Goal: Submit feedback/report problem

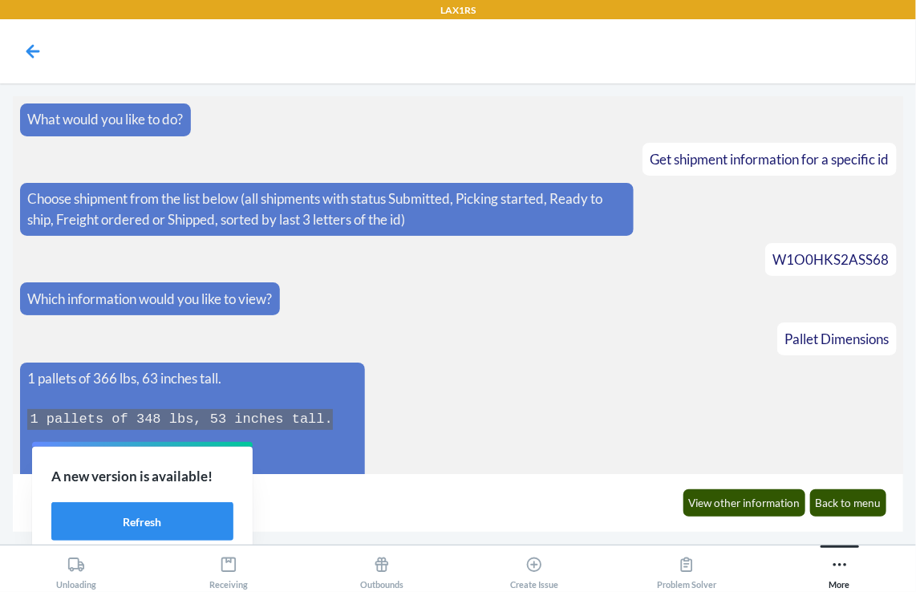
scroll to position [129, 0]
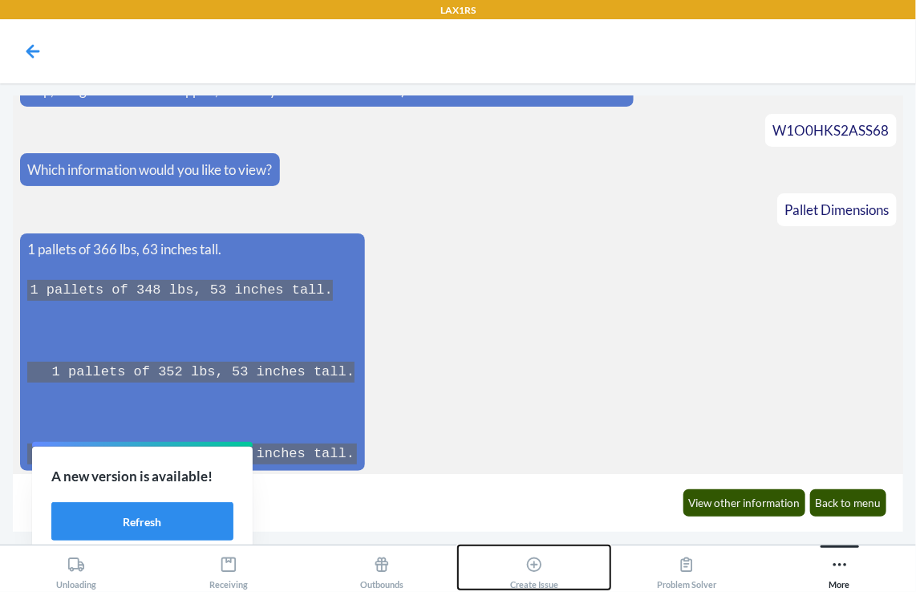
click at [529, 561] on icon at bounding box center [534, 564] width 14 height 14
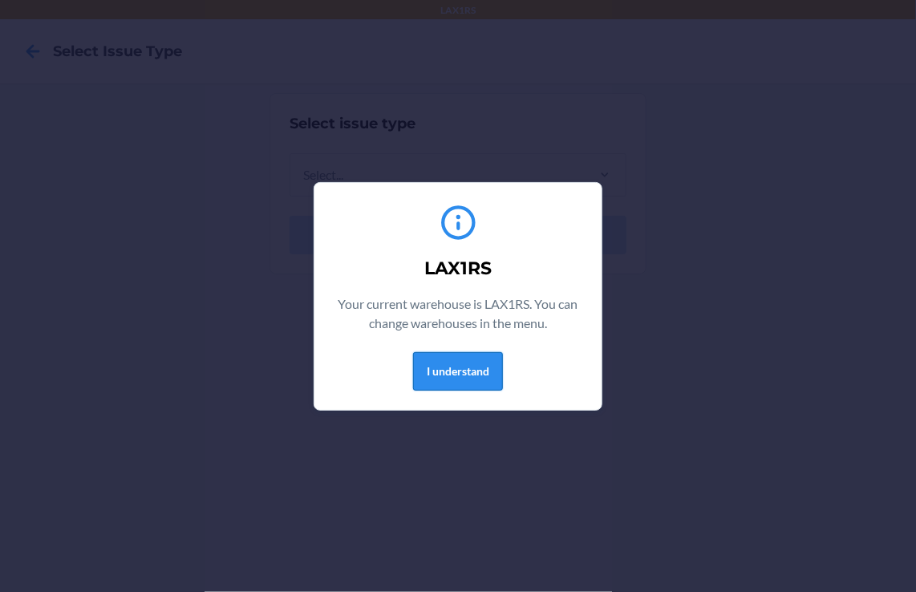
click at [485, 370] on button "I understand" at bounding box center [458, 371] width 90 height 38
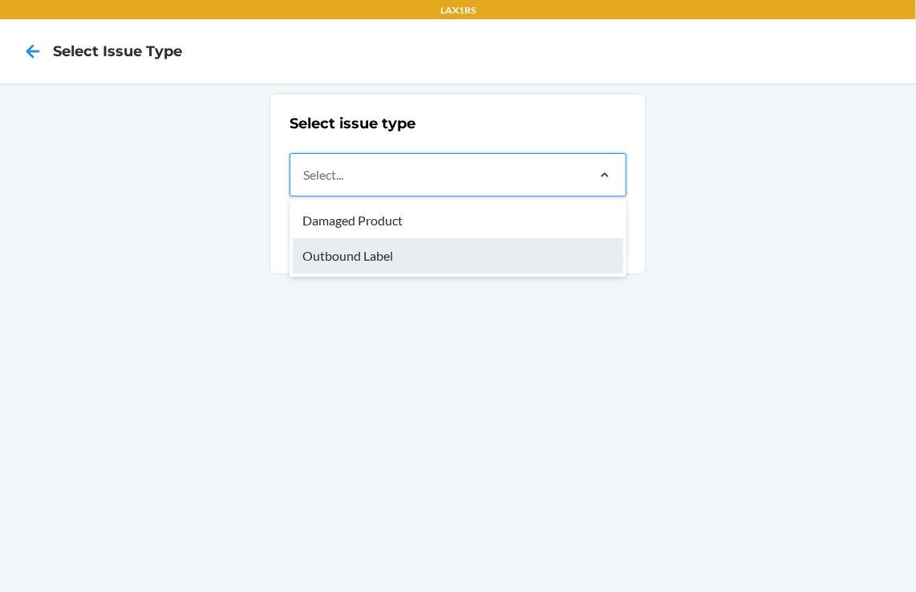
click at [385, 261] on div "Outbound Label" at bounding box center [458, 255] width 330 height 35
click at [305, 184] on input "option Outbound Label focused, 2 of 2. 2 results available. Use Up and Down to …" at bounding box center [304, 174] width 2 height 19
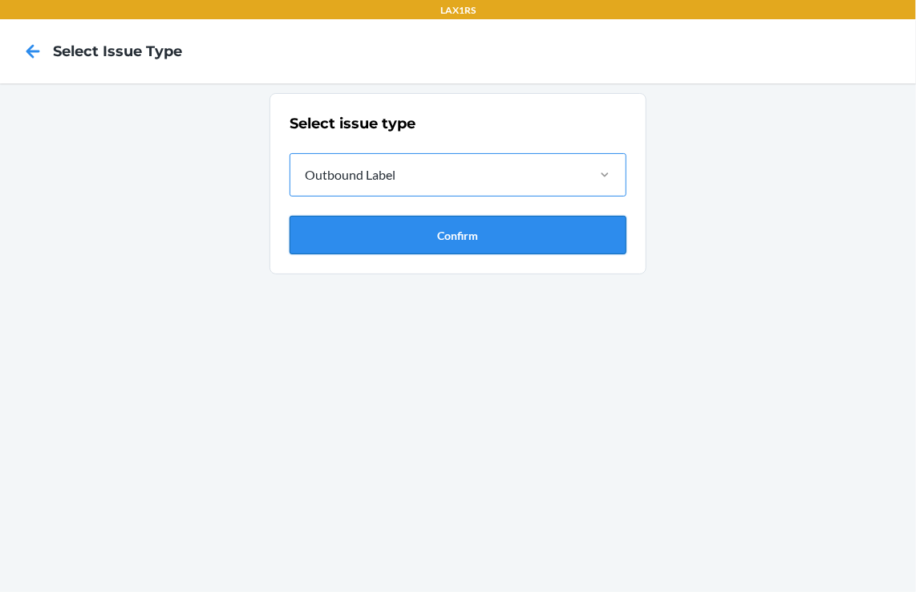
click at [475, 229] on button "Confirm" at bounding box center [457, 235] width 337 height 38
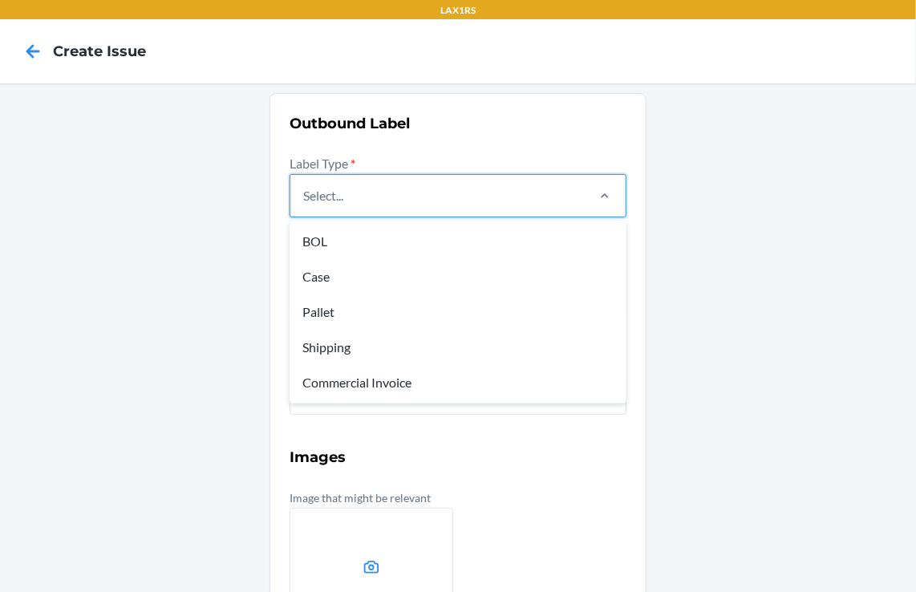
click at [472, 190] on div "Select..." at bounding box center [436, 196] width 293 height 42
click at [305, 190] on input "option BOL focused, 1 of 5. 5 results available. Use Up and Down to choose opti…" at bounding box center [304, 195] width 2 height 19
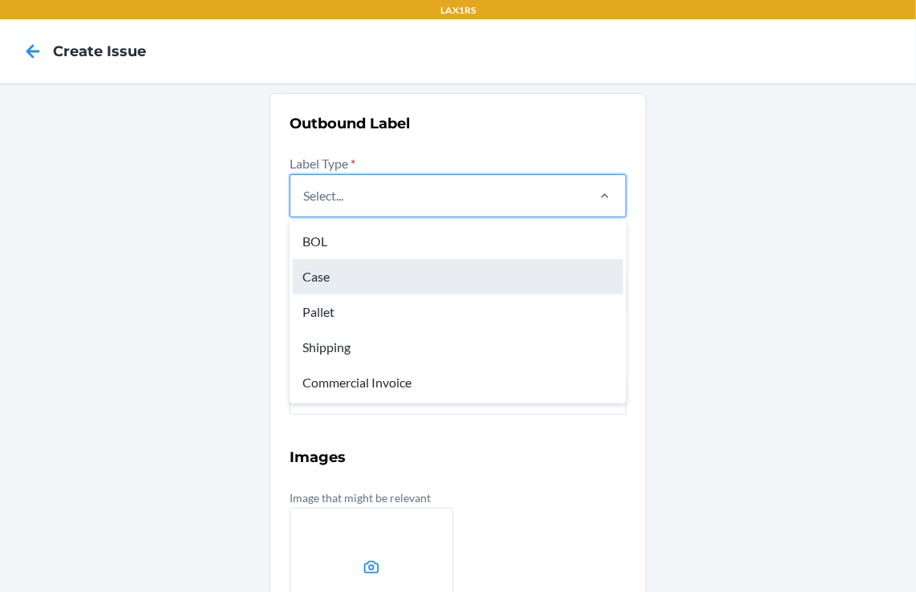
click at [326, 282] on div "Case" at bounding box center [458, 276] width 330 height 35
click at [305, 205] on input "option Case focused, 2 of 5. 5 results available. Use Up and Down to choose opt…" at bounding box center [304, 195] width 2 height 19
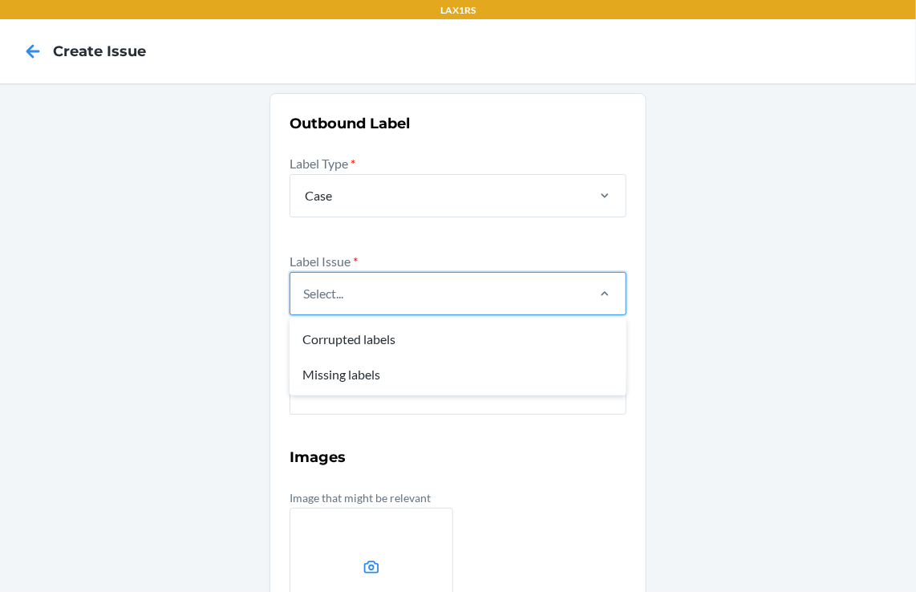
click at [565, 299] on div "Select..." at bounding box center [436, 294] width 293 height 42
click at [305, 299] on input "option Corrupted labels focused, 1 of 2. 2 results available. Use Up and Down t…" at bounding box center [304, 293] width 2 height 19
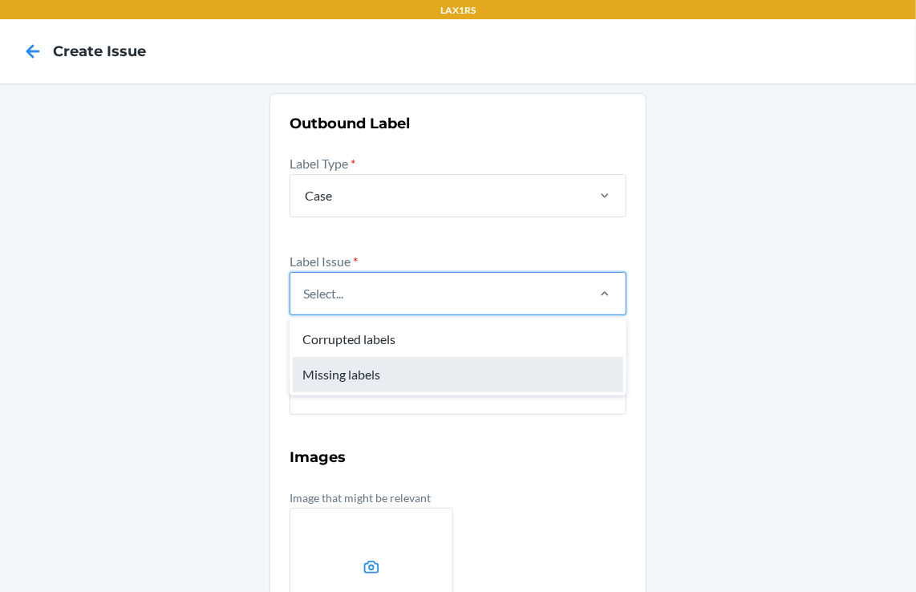
click at [358, 374] on div "Missing labels" at bounding box center [458, 374] width 330 height 35
click at [305, 303] on input "option Missing labels focused, 2 of 2. 2 results available. Use Up and Down to …" at bounding box center [304, 293] width 2 height 19
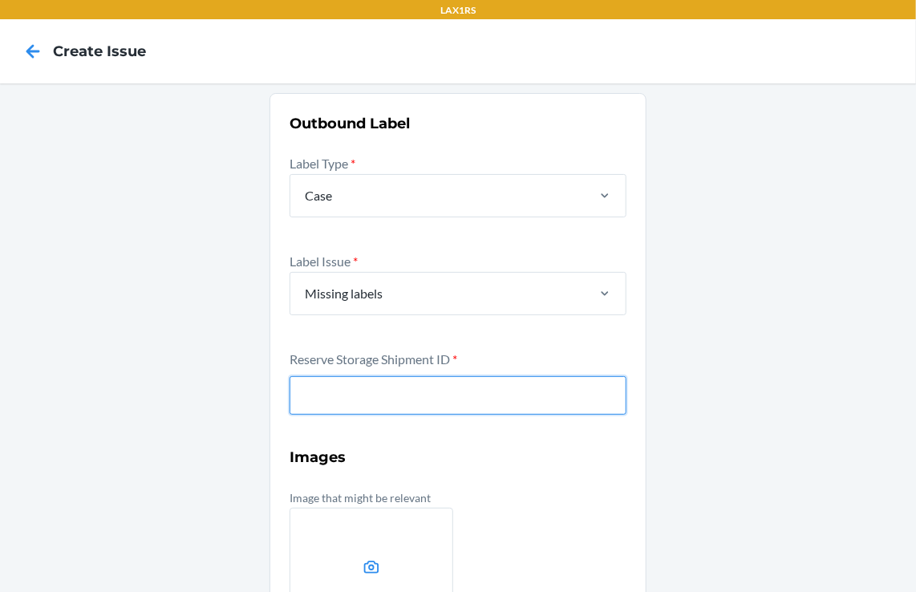
click at [363, 383] on input "text" at bounding box center [457, 395] width 337 height 38
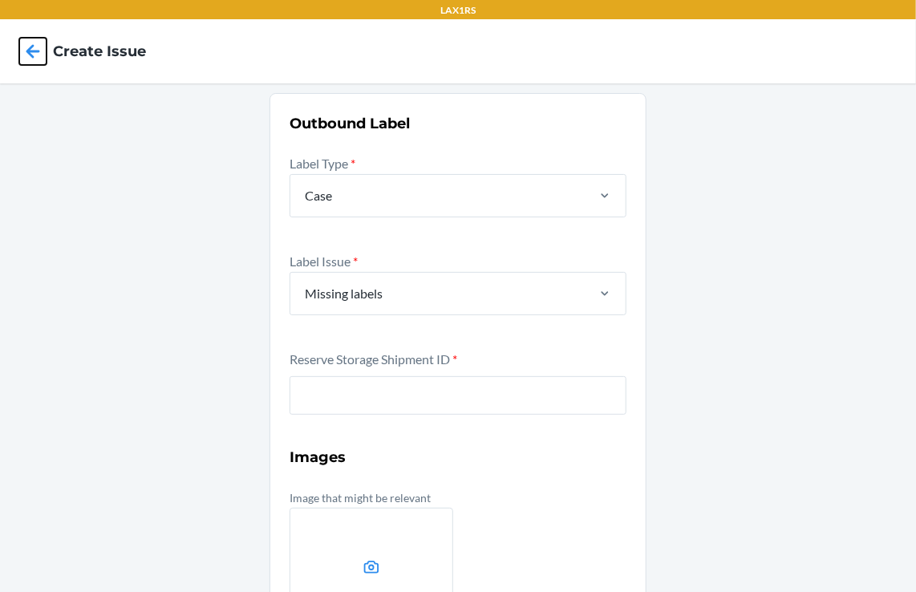
click at [38, 58] on icon at bounding box center [32, 51] width 27 height 27
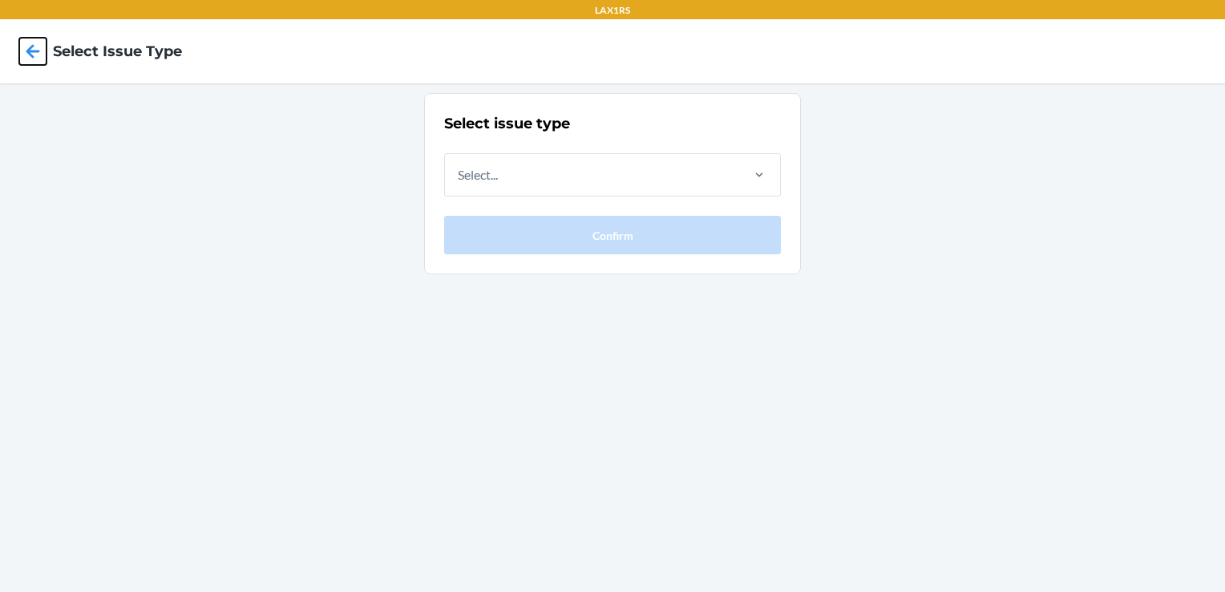
click at [31, 56] on icon at bounding box center [33, 51] width 14 height 14
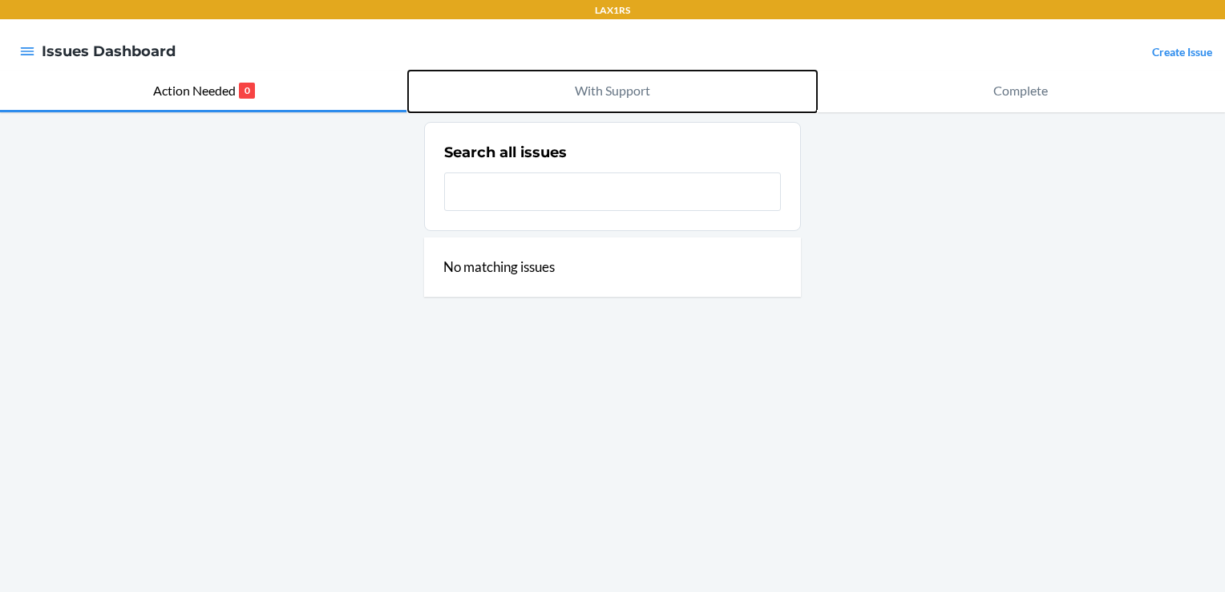
click at [619, 90] on p "With Support" at bounding box center [612, 90] width 75 height 19
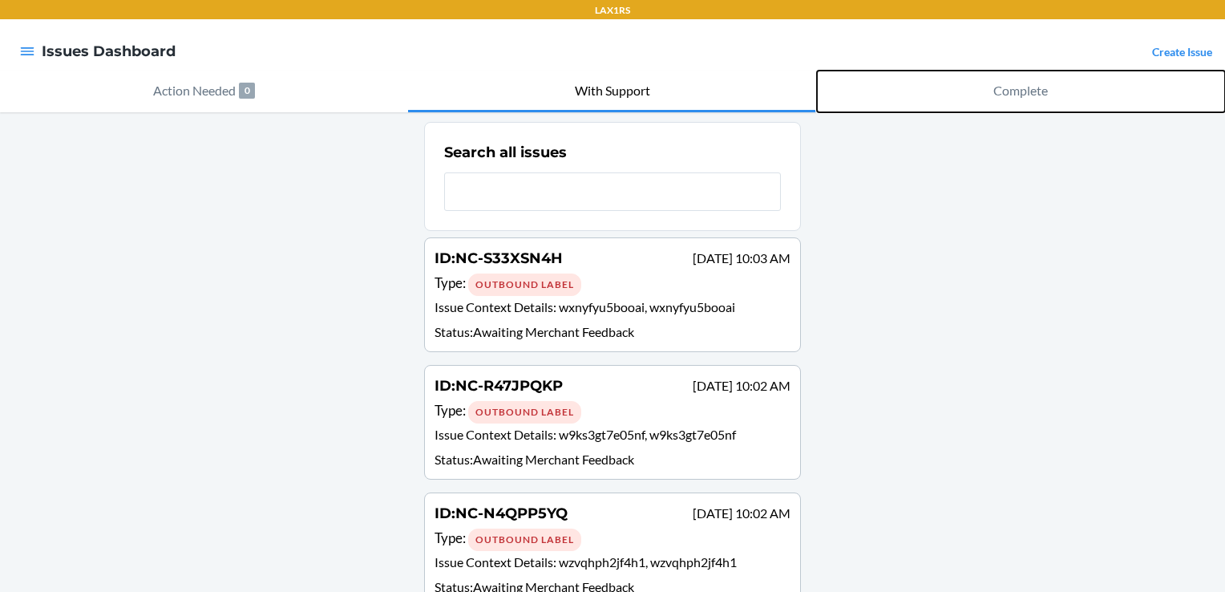
click at [915, 87] on p "Complete" at bounding box center [1021, 90] width 55 height 19
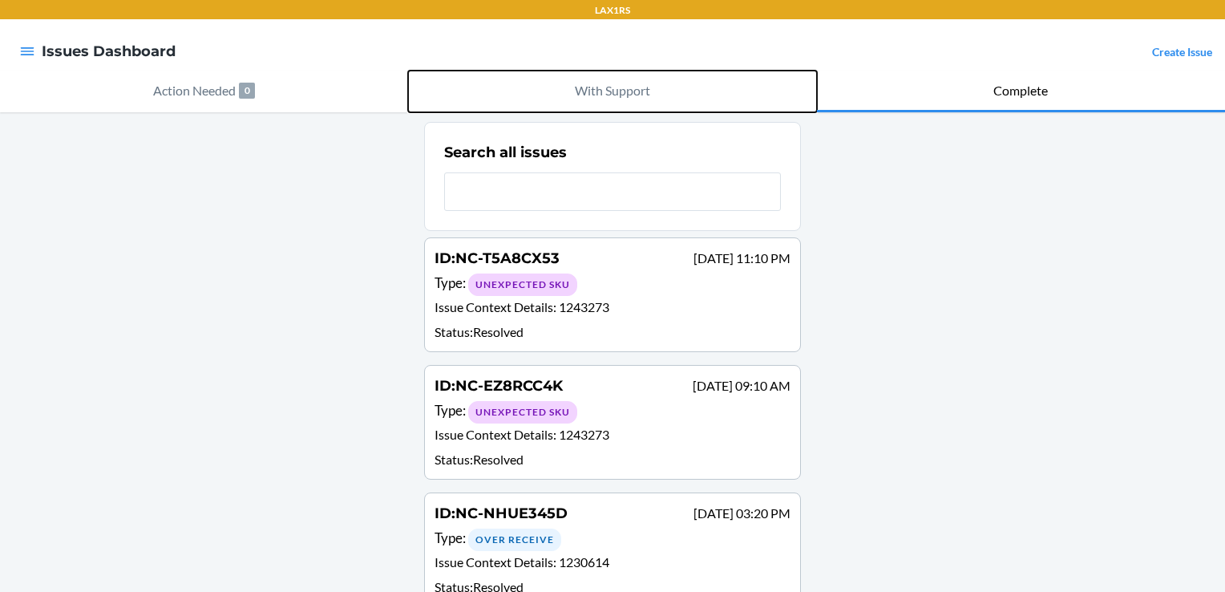
click at [585, 83] on p "With Support" at bounding box center [612, 90] width 75 height 19
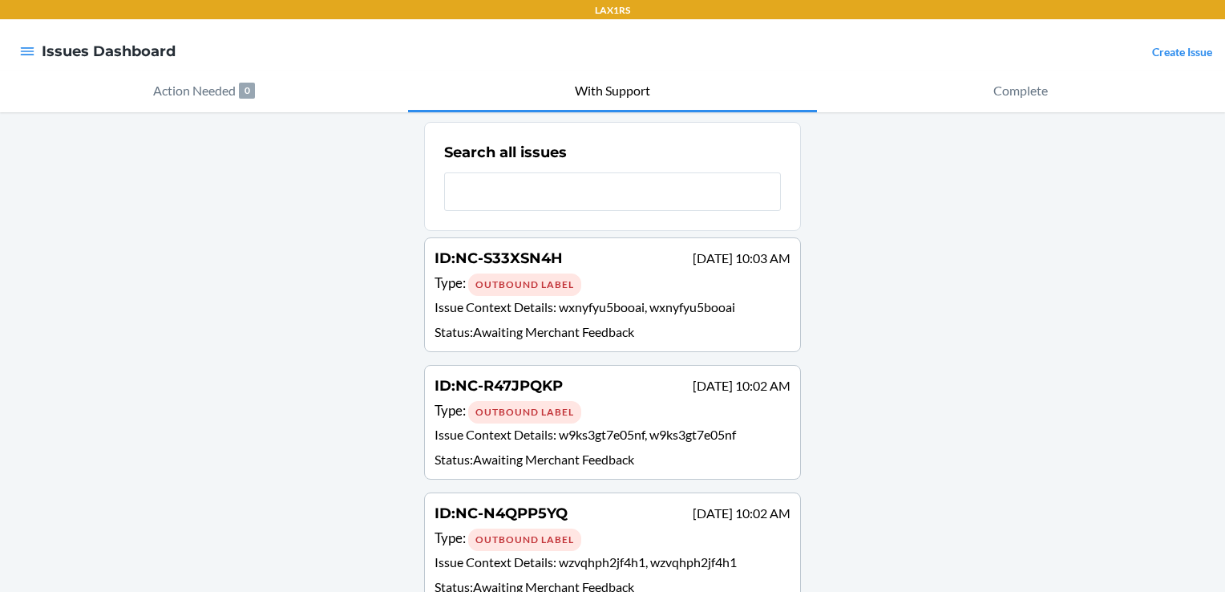
click at [16, 43] on div at bounding box center [27, 51] width 29 height 34
click at [22, 54] on icon "button" at bounding box center [28, 51] width 14 height 8
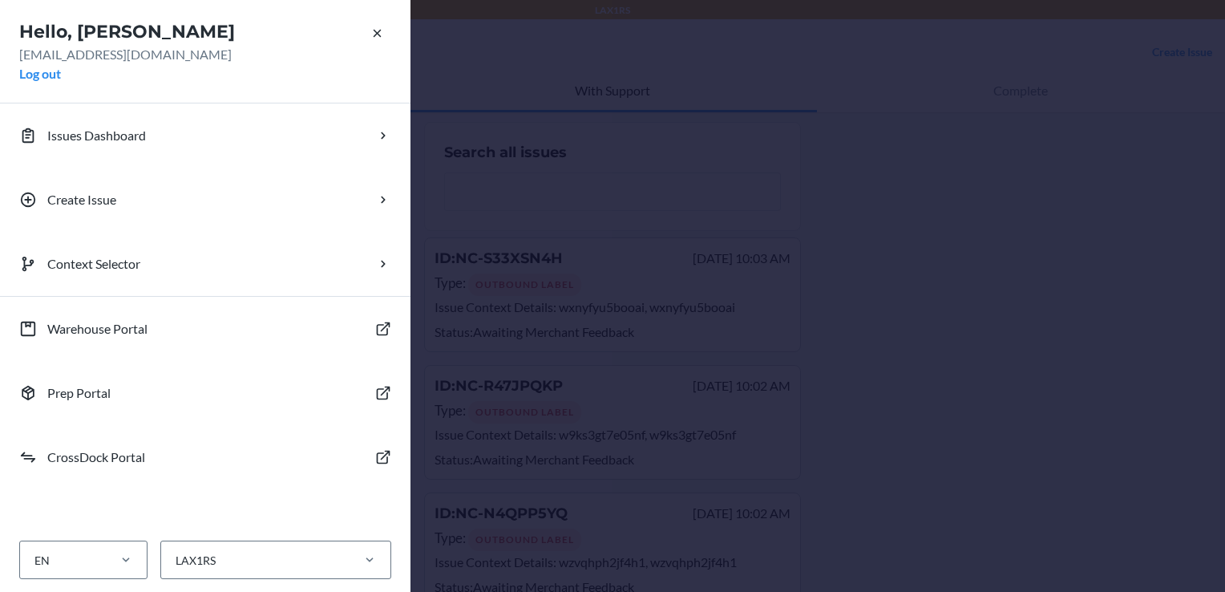
click at [565, 223] on div "Hello, [PERSON_NAME] [PERSON_NAME][EMAIL_ADDRESS][DOMAIN_NAME] Log out Issues D…" at bounding box center [612, 296] width 1225 height 592
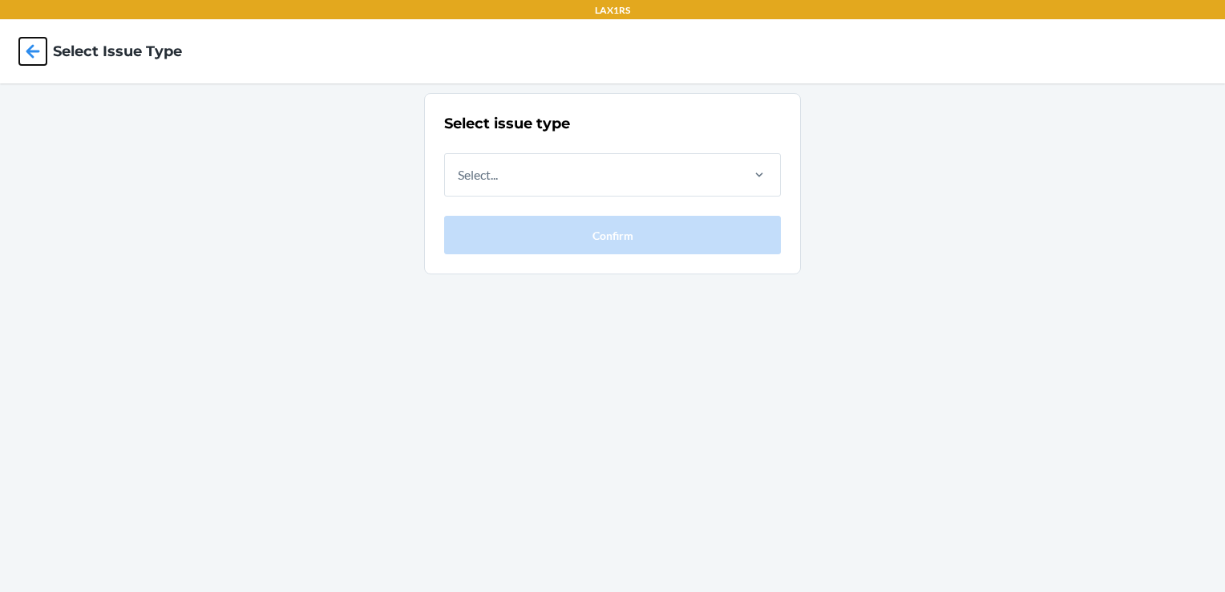
click at [26, 53] on icon at bounding box center [32, 51] width 27 height 27
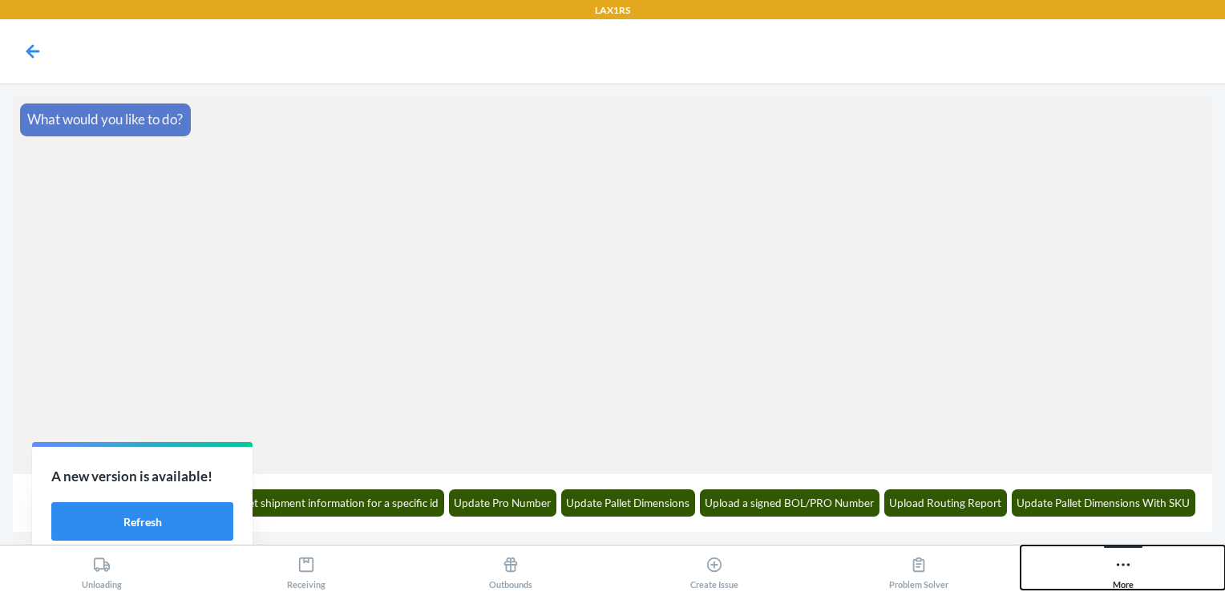
click at [1128, 566] on icon at bounding box center [1123, 564] width 14 height 3
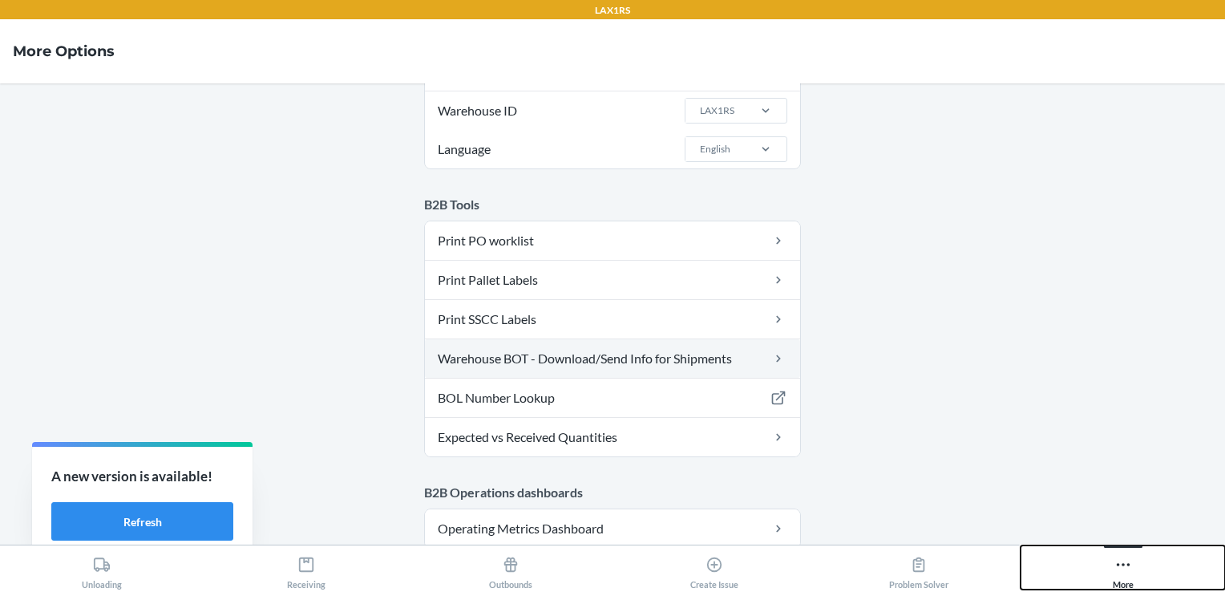
scroll to position [47, 0]
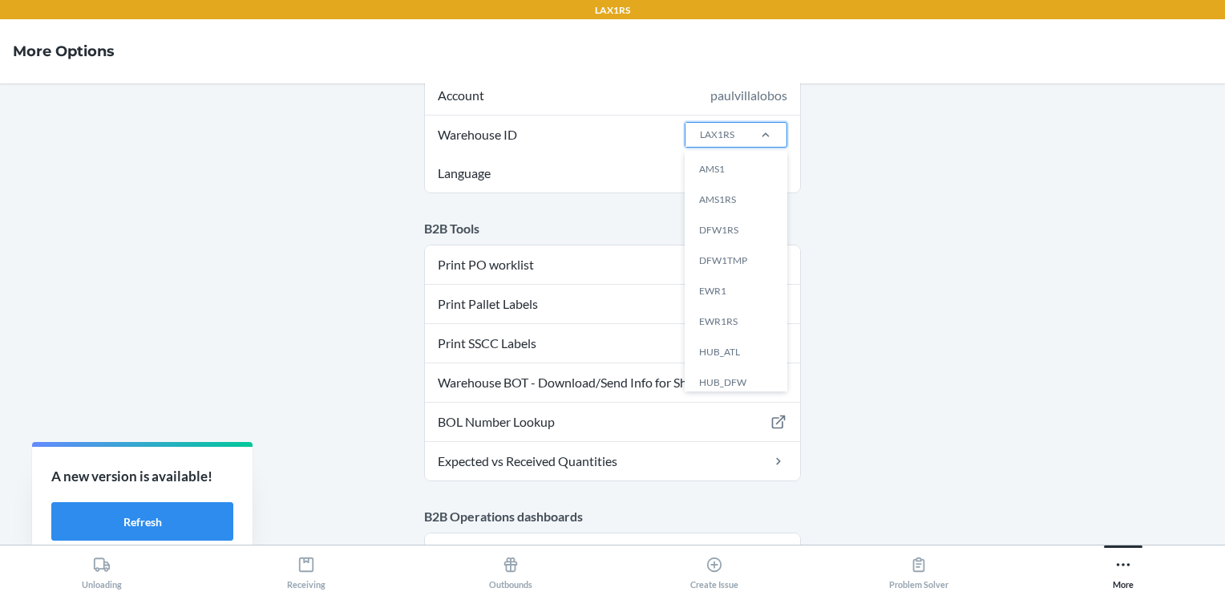
click at [724, 143] on div "LAX1RS" at bounding box center [715, 135] width 59 height 24
click at [700, 142] on input "Warehouse ID option AMS1 focused, 1 of 25. 25 results available. Use Up and Dow…" at bounding box center [699, 134] width 2 height 14
click at [710, 255] on div "LAX1" at bounding box center [741, 256] width 87 height 30
click at [700, 142] on input "Warehouse ID option LAX1 focused, 13 of 25. 25 results available. Use Up and Do…" at bounding box center [699, 134] width 2 height 14
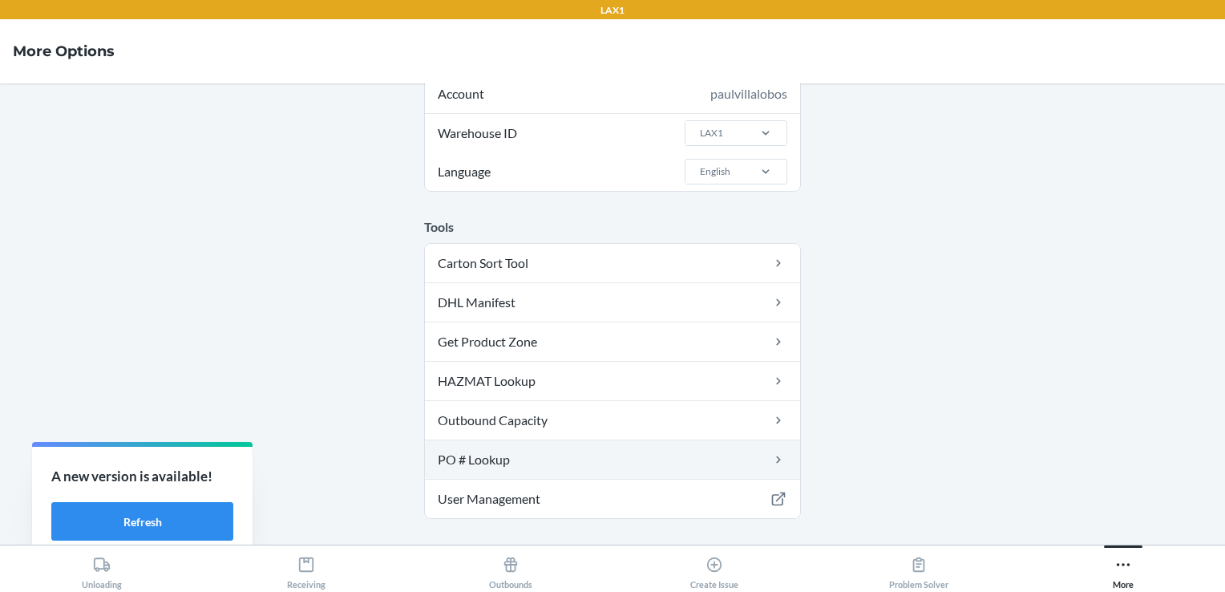
scroll to position [62, 0]
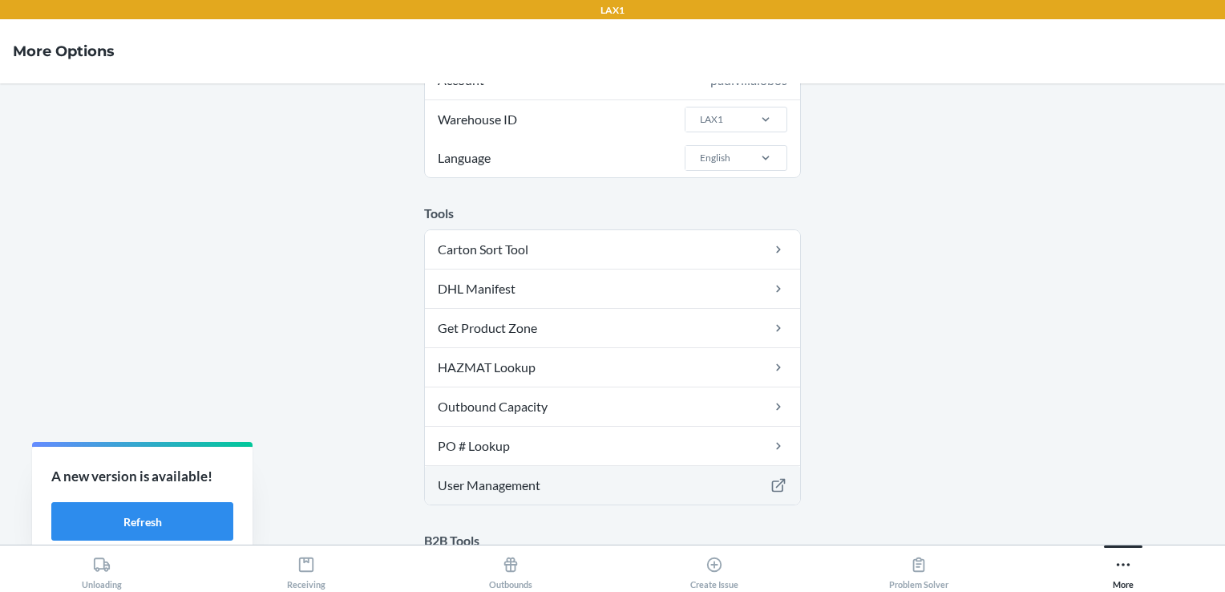
click at [462, 484] on link "User Management" at bounding box center [612, 485] width 375 height 38
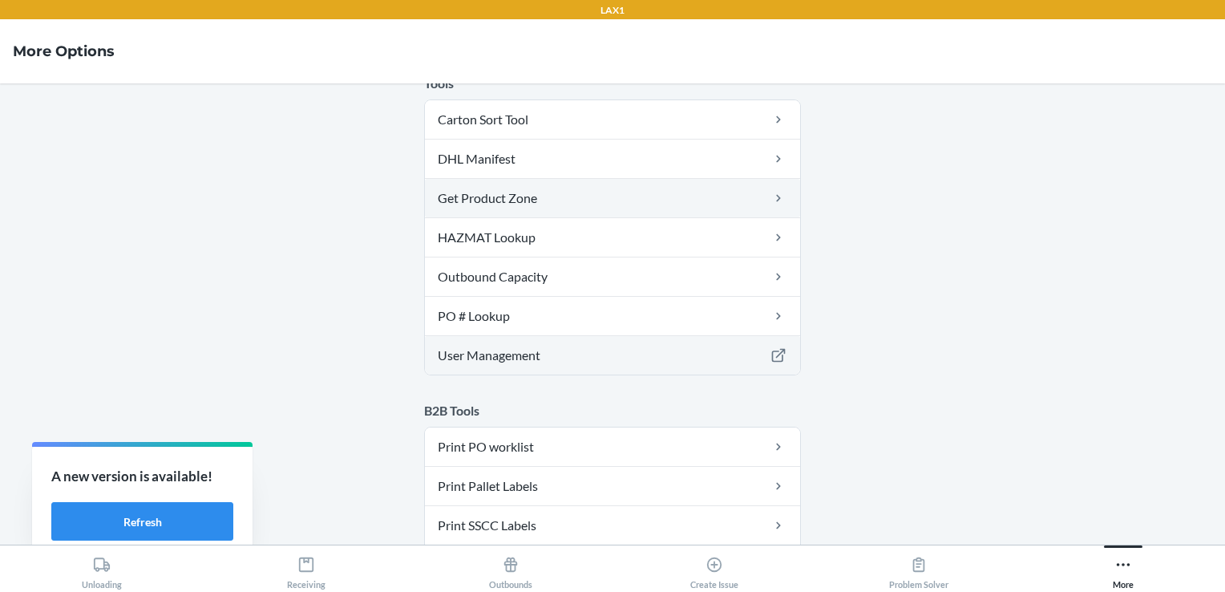
scroll to position [195, 0]
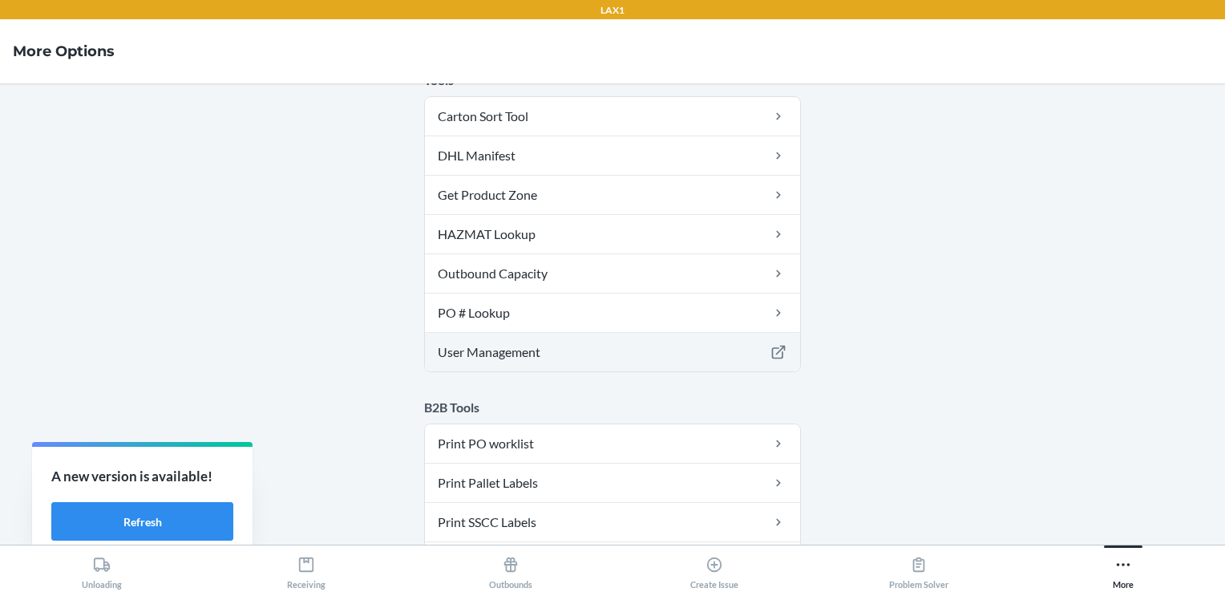
click at [529, 348] on link "User Management" at bounding box center [612, 352] width 375 height 38
